Goal: Transaction & Acquisition: Purchase product/service

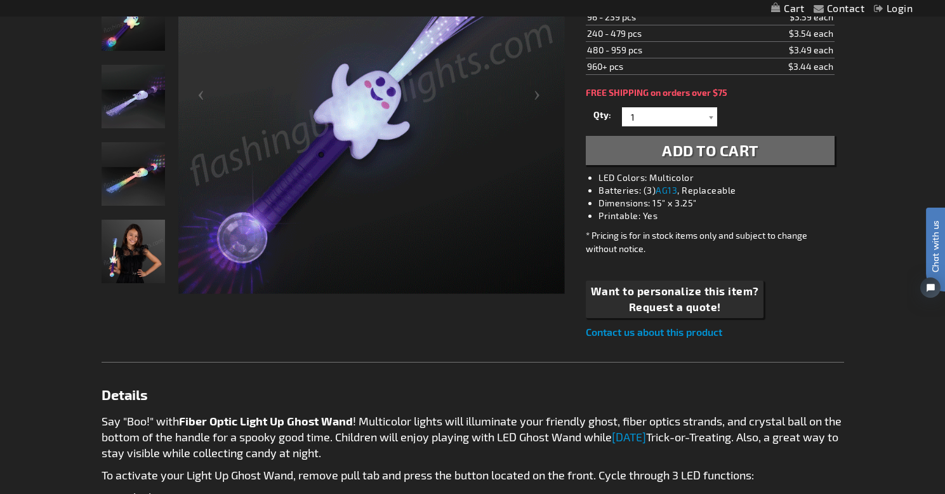
click at [136, 257] on img "Model displaying Light Up Ghost Wands, LED Fiber Optics" at bounding box center [133, 251] width 63 height 63
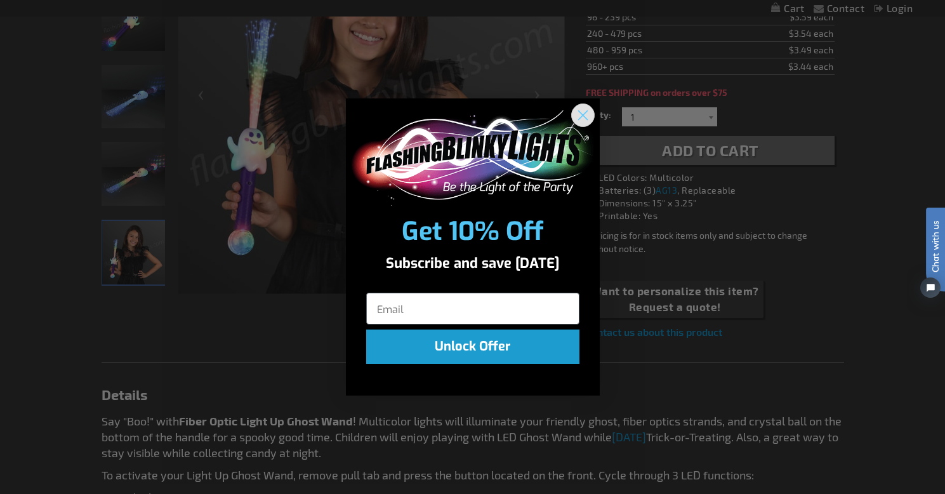
click at [583, 120] on circle "Close dialog" at bounding box center [582, 114] width 21 height 21
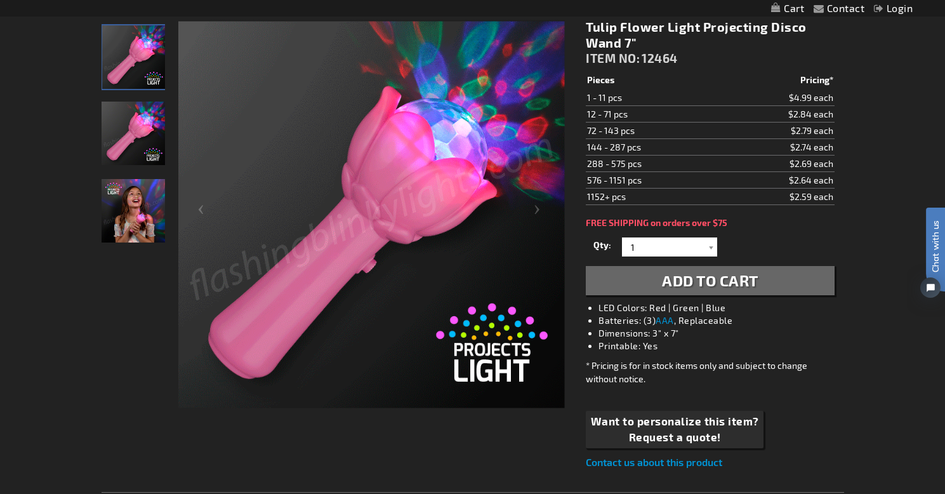
scroll to position [183, 0]
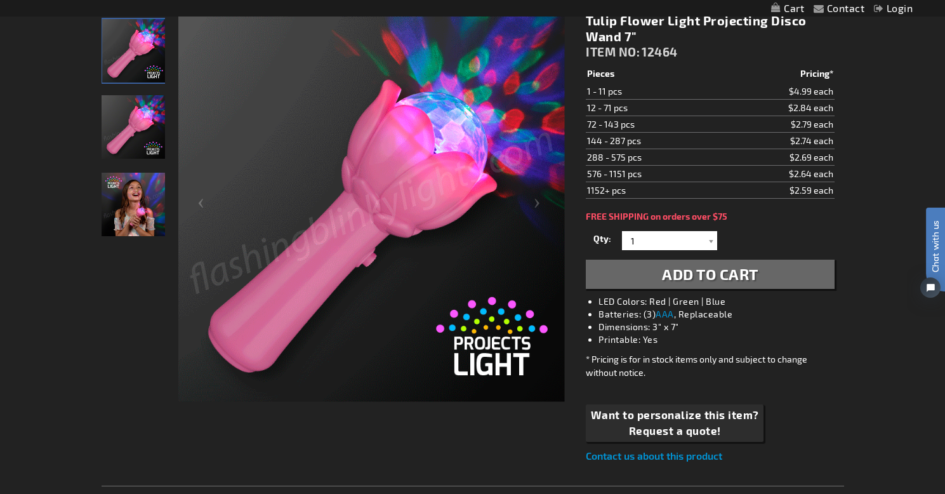
click at [135, 199] on img "Girl playing with LED Tulip Flower Light Up Projecting Wand" at bounding box center [133, 204] width 63 height 63
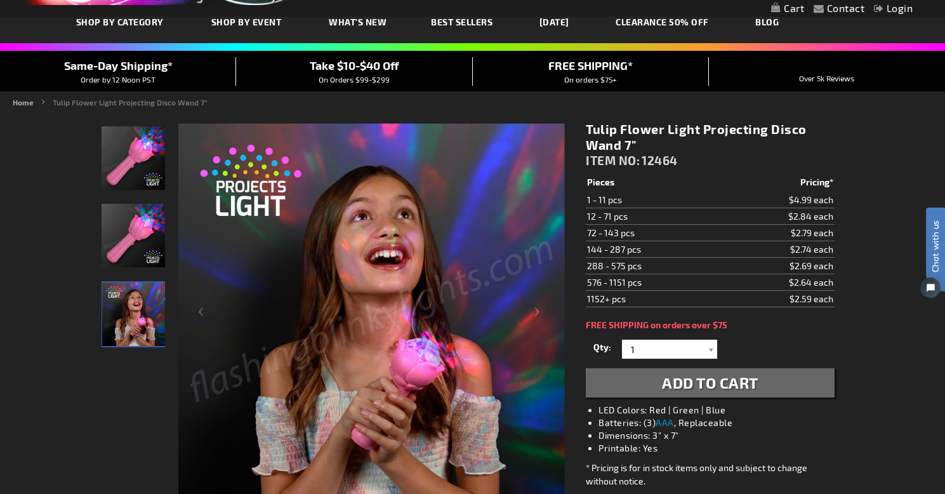
scroll to position [66, 0]
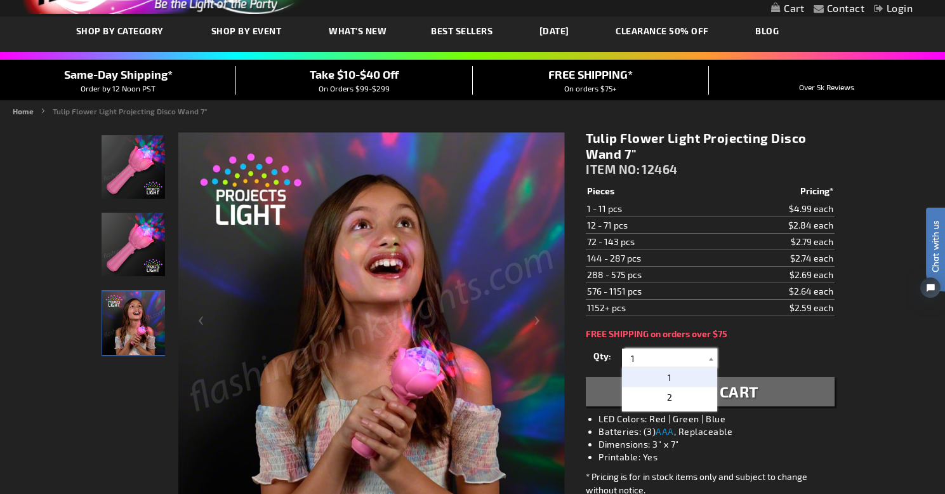
click at [681, 355] on input "1" at bounding box center [671, 357] width 92 height 19
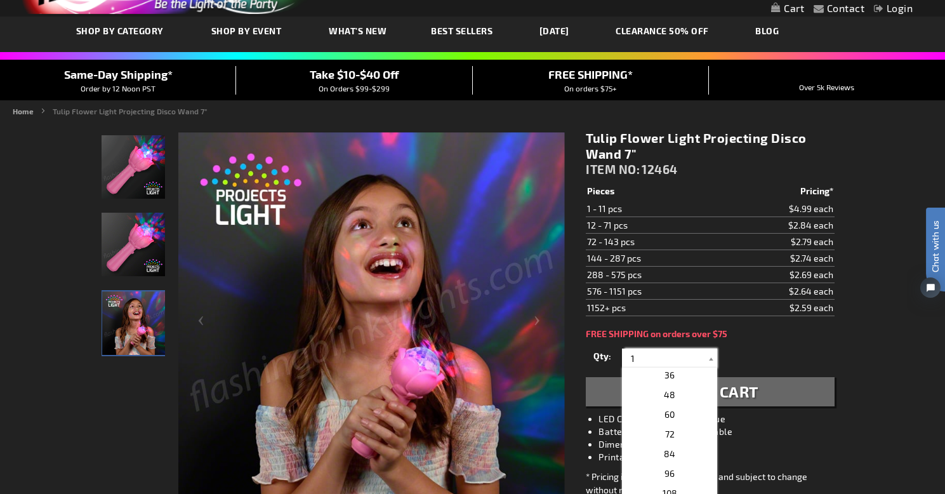
scroll to position [255, 0]
click at [681, 382] on p "36" at bounding box center [669, 378] width 95 height 20
type input "36"
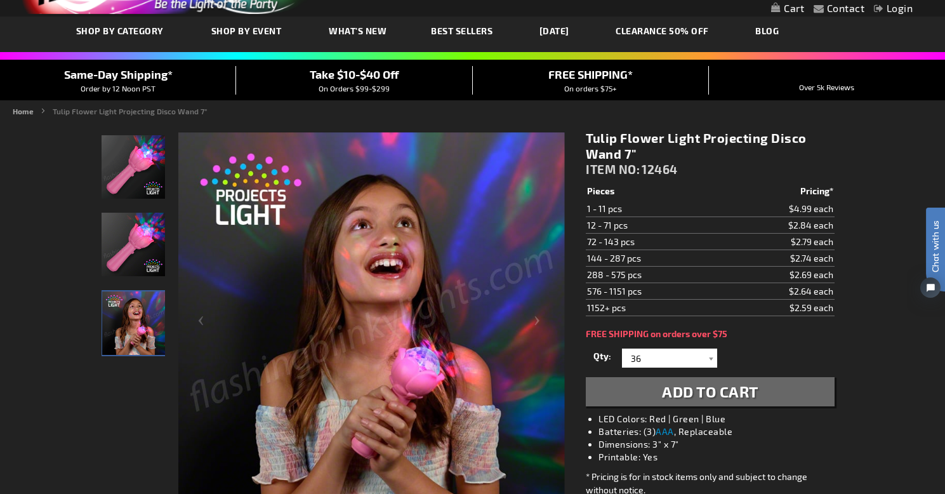
click at [735, 395] on span "Add to Cart" at bounding box center [710, 391] width 96 height 18
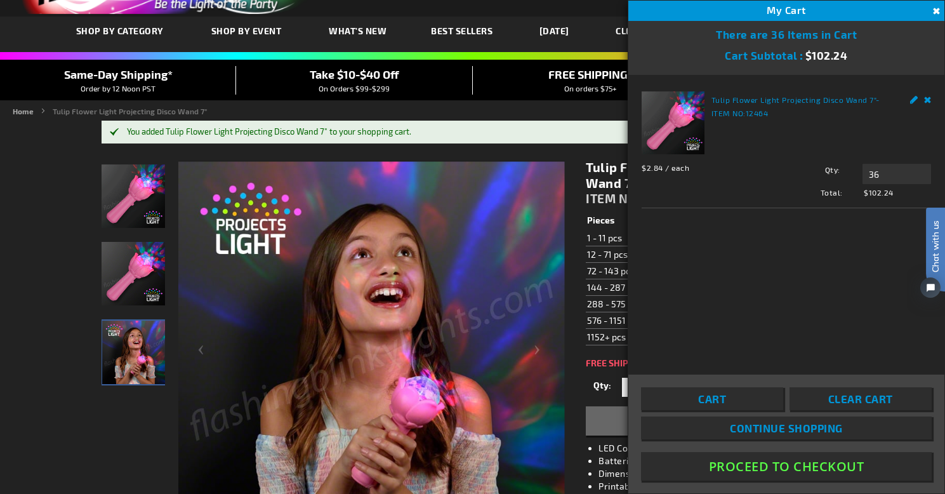
click at [586, 115] on ul "Home Tulip Flower Light Projecting Disco Wand 7"" at bounding box center [472, 110] width 919 height 11
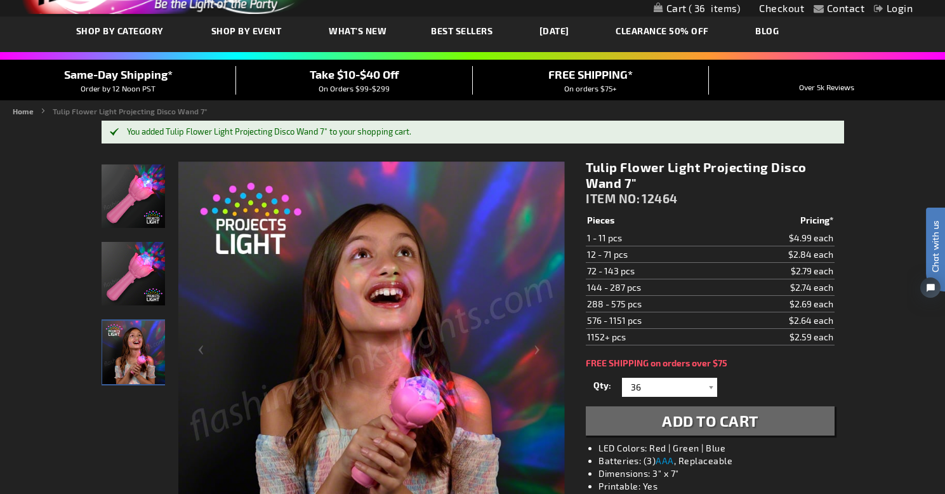
click at [570, 32] on link "[DATE]" at bounding box center [554, 31] width 49 height 43
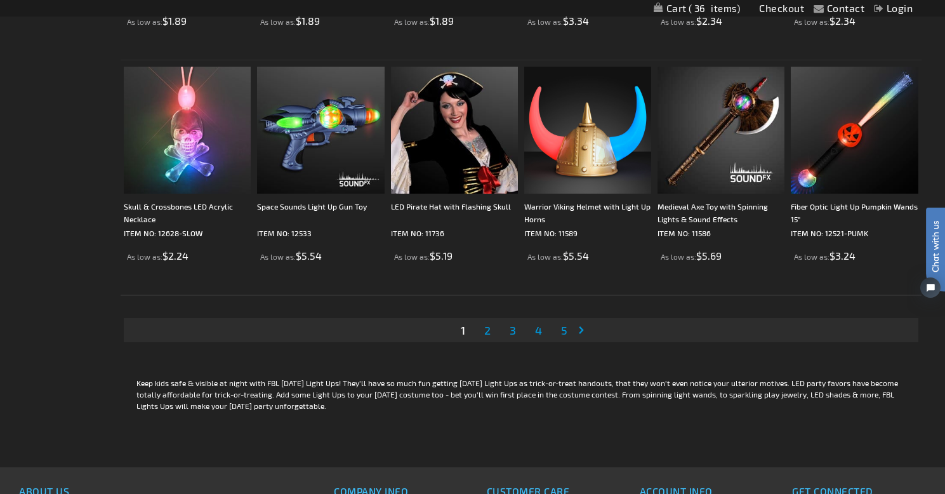
scroll to position [2446, 0]
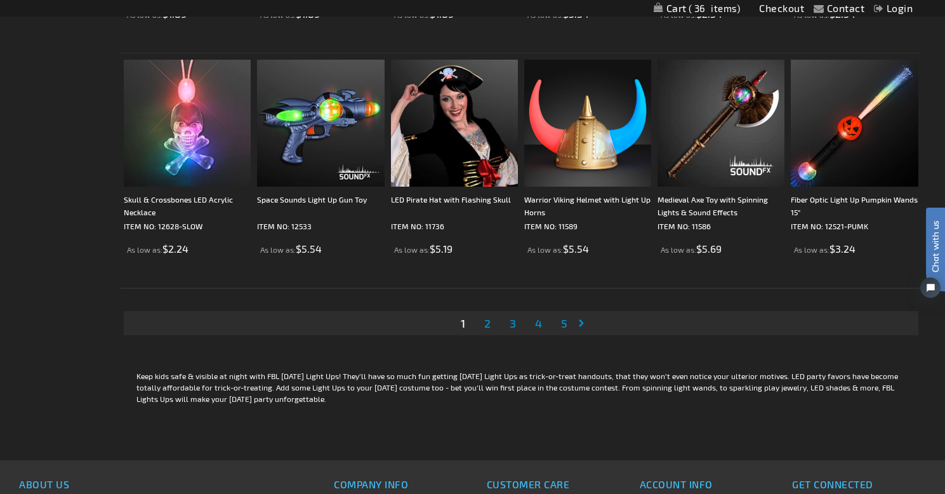
click at [486, 323] on span "2" at bounding box center [487, 323] width 6 height 14
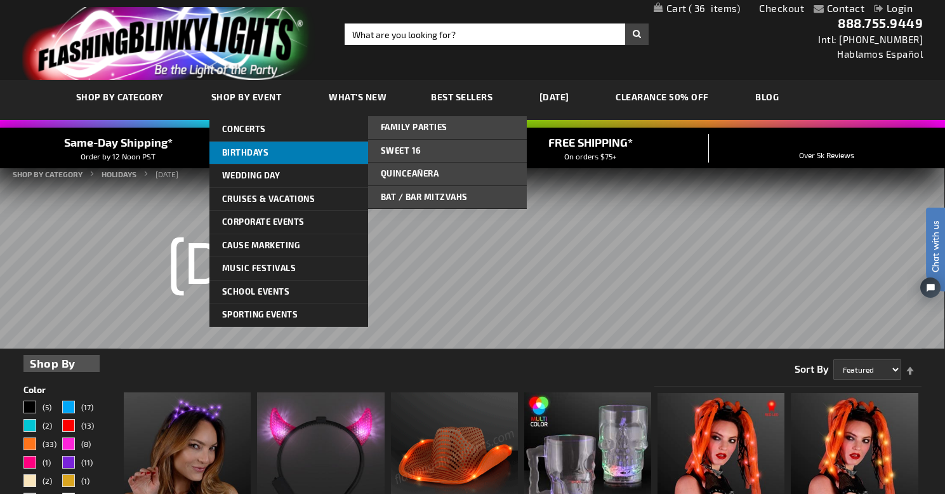
click at [237, 152] on span "Birthdays" at bounding box center [245, 152] width 47 height 10
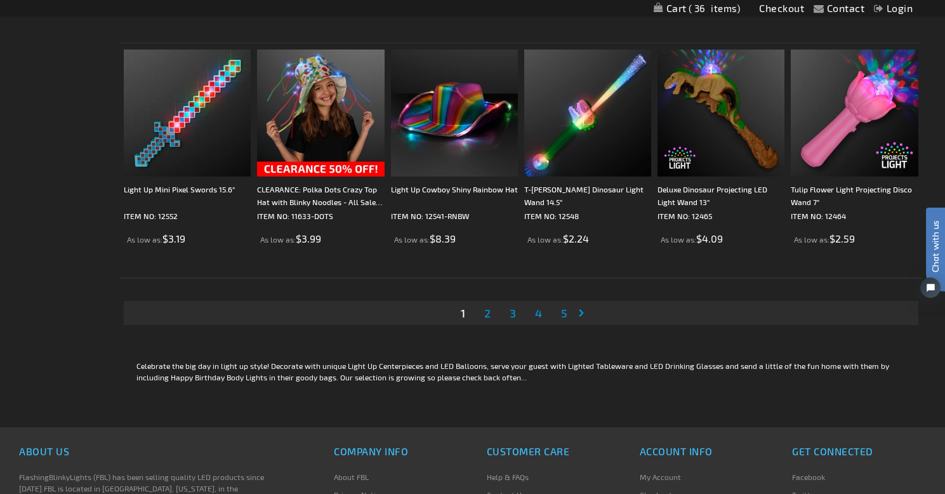
scroll to position [2467, 0]
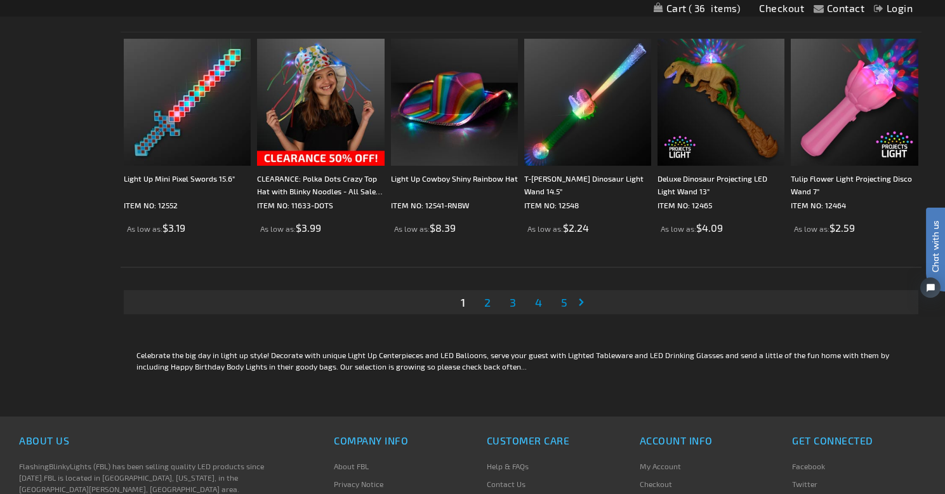
click at [487, 301] on span "2" at bounding box center [487, 302] width 6 height 14
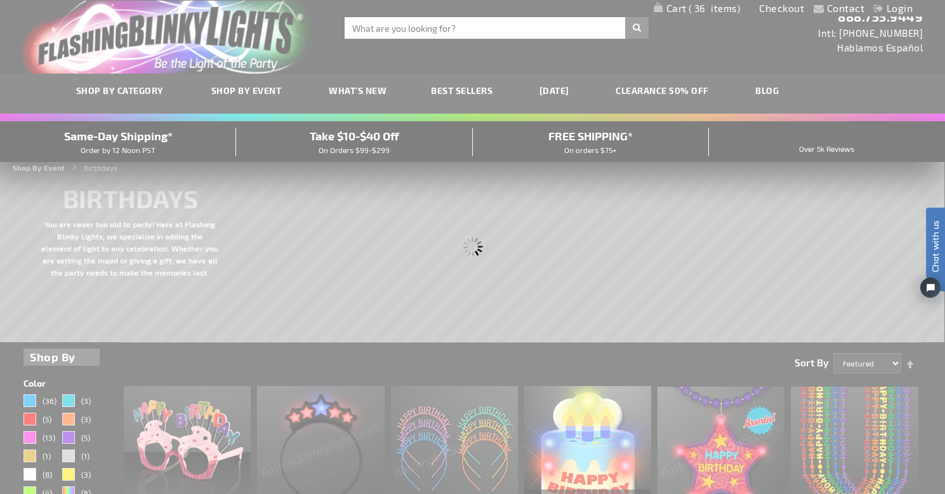
scroll to position [0, 0]
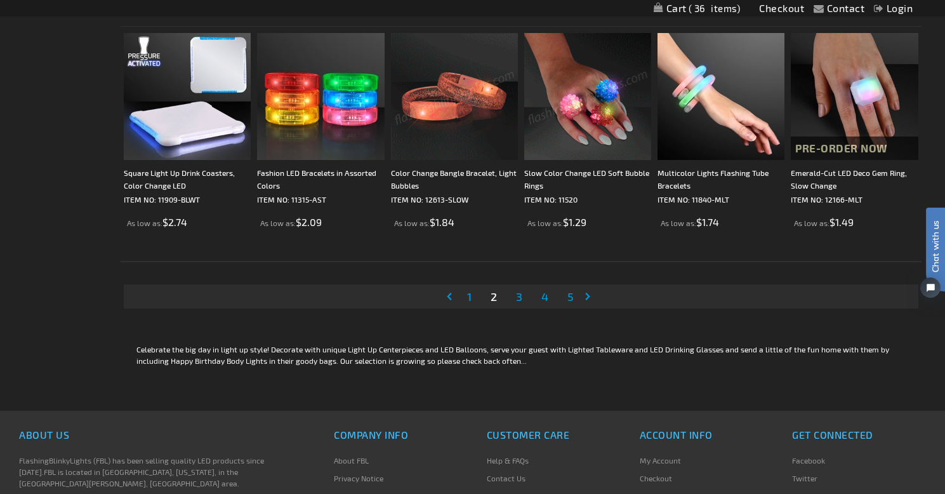
scroll to position [2478, 0]
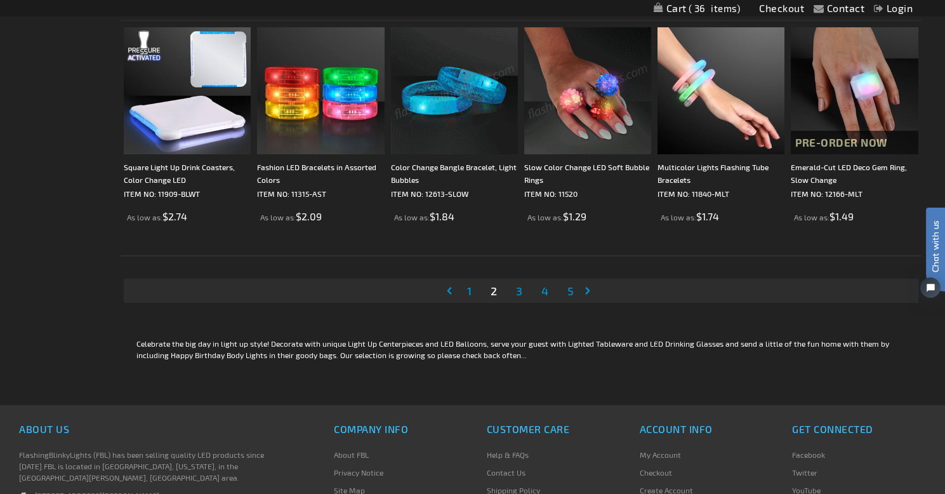
click at [519, 293] on span "3" at bounding box center [519, 291] width 6 height 14
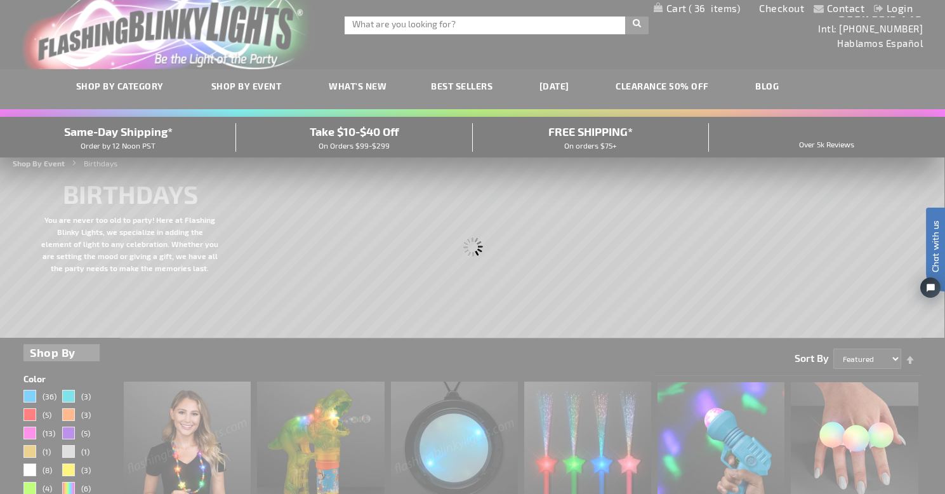
scroll to position [0, 0]
